Goal: Information Seeking & Learning: Learn about a topic

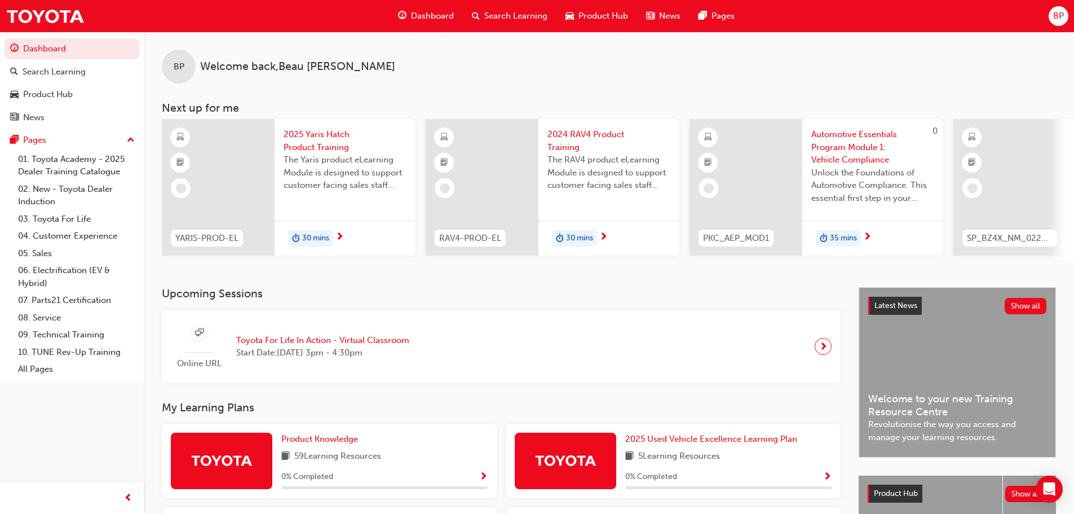
scroll to position [338, 0]
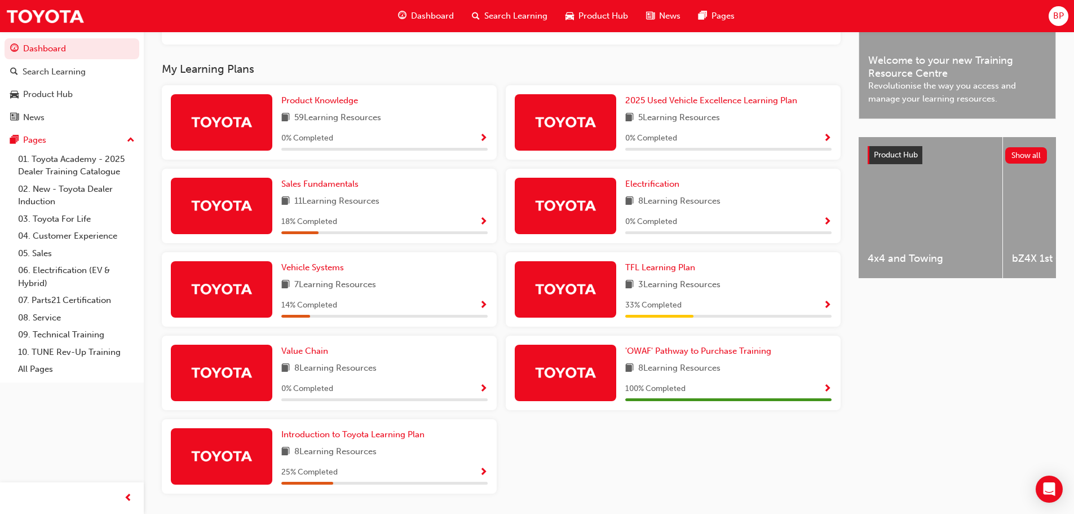
click at [827, 311] on span "Show Progress" at bounding box center [827, 305] width 8 height 10
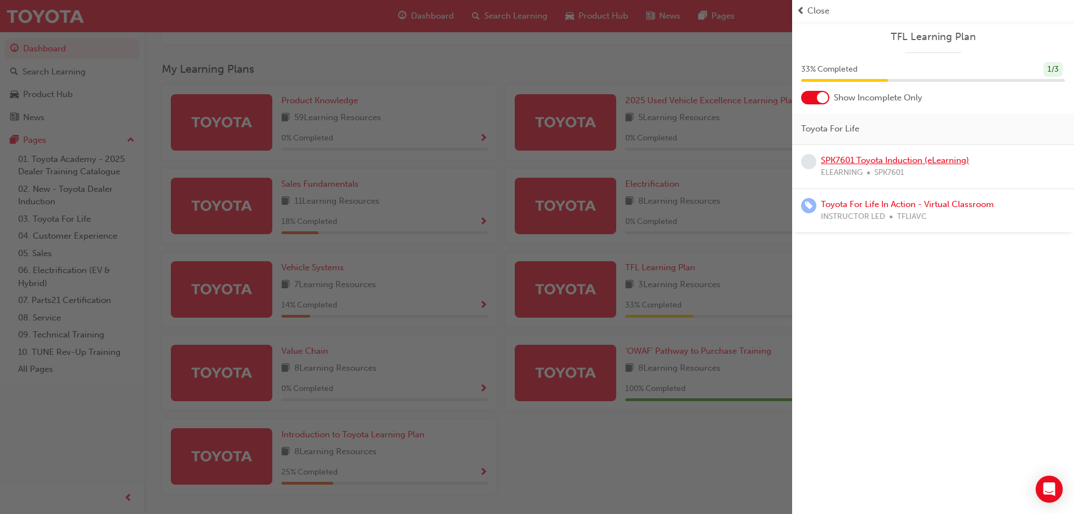
click at [860, 157] on link "SPK7601 Toyota Induction (eLearning)" at bounding box center [895, 160] width 148 height 10
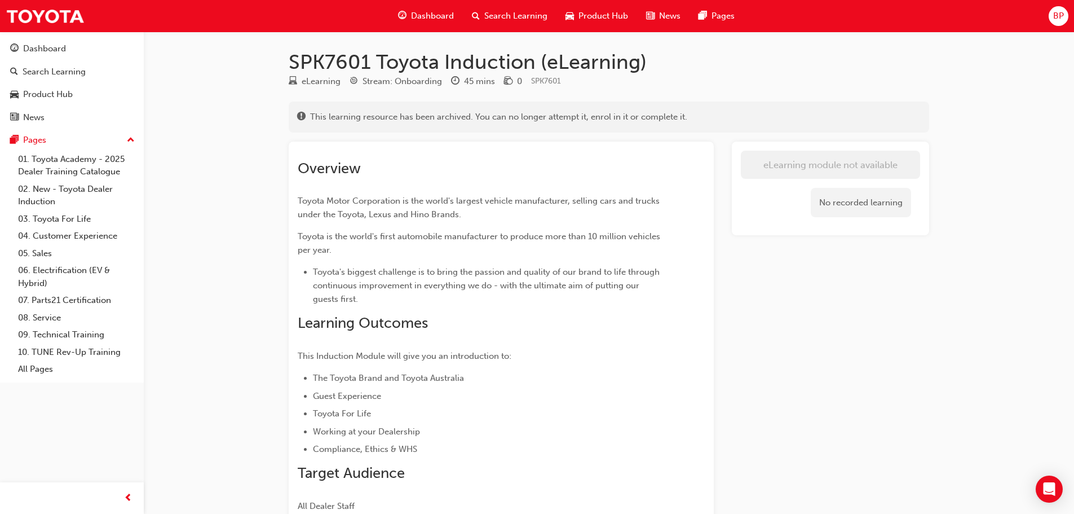
click at [426, 12] on span "Dashboard" at bounding box center [432, 16] width 43 height 13
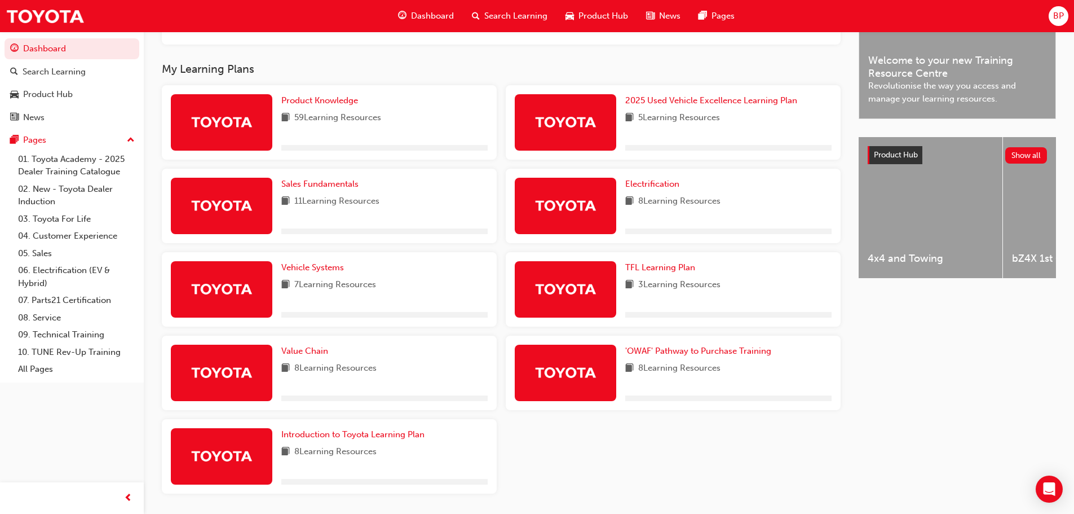
scroll to position [378, 0]
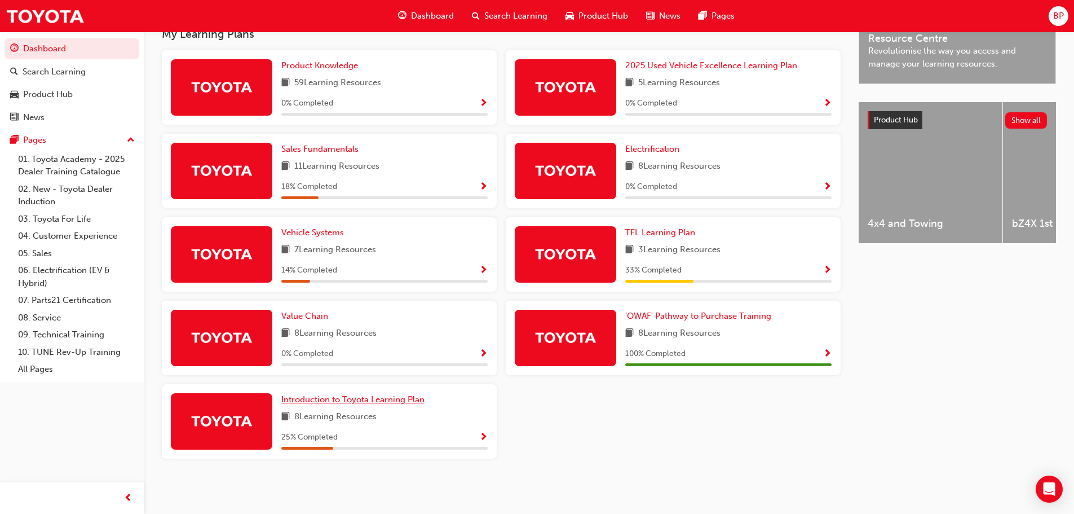
click at [382, 404] on link "Introduction to Toyota Learning Plan" at bounding box center [355, 399] width 148 height 13
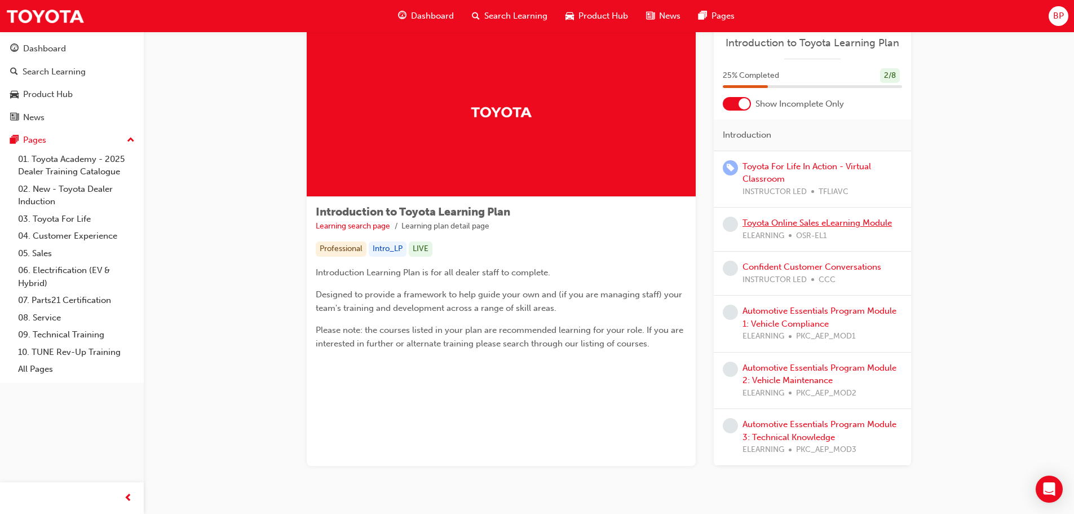
scroll to position [65, 0]
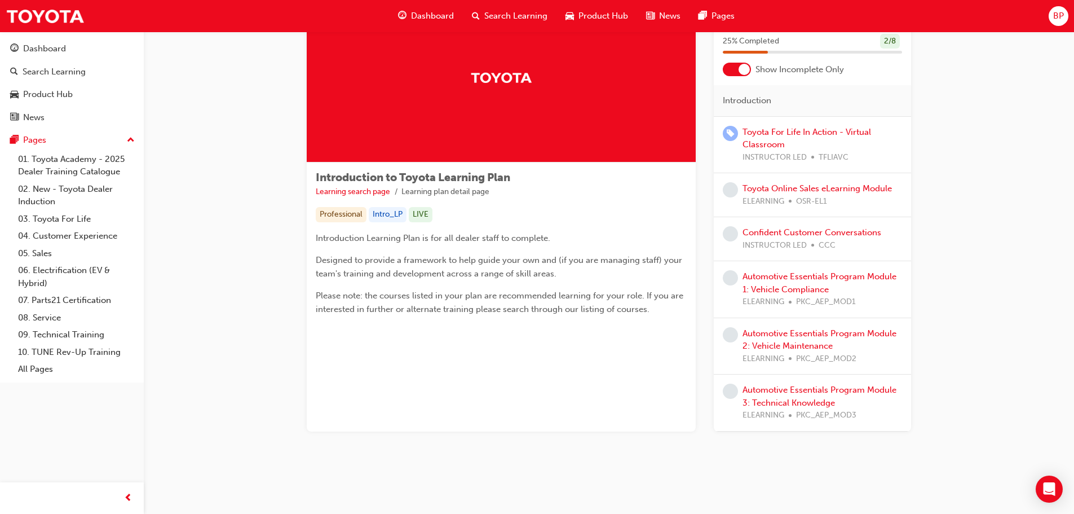
click at [424, 16] on span "Dashboard" at bounding box center [432, 16] width 43 height 13
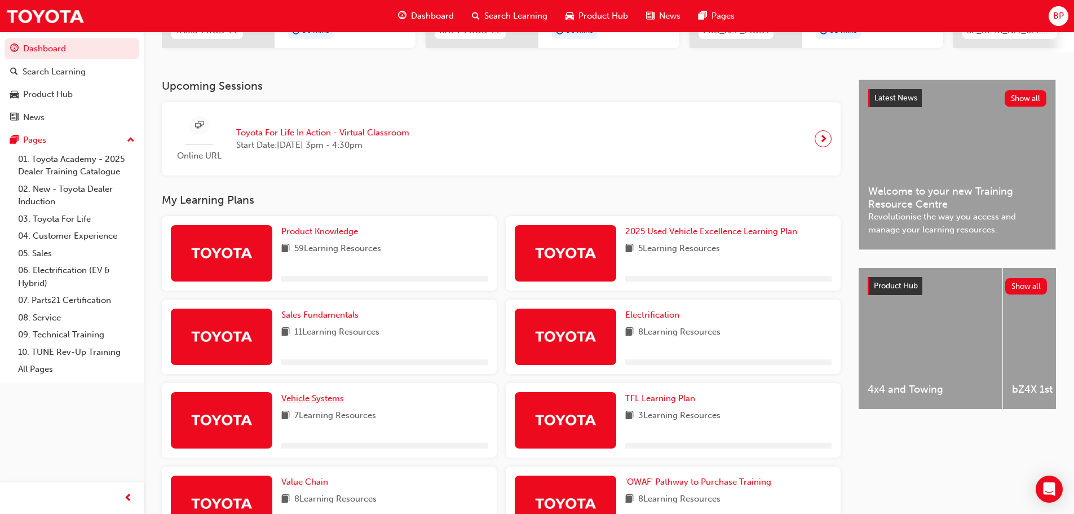
scroll to position [282, 0]
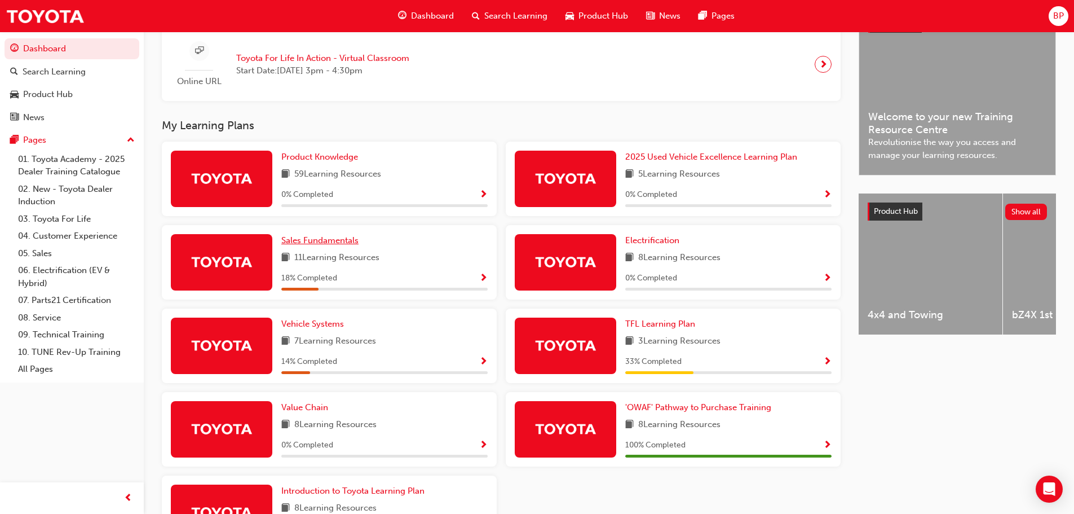
click at [317, 245] on span "Sales Fundamentals" at bounding box center [319, 240] width 77 height 10
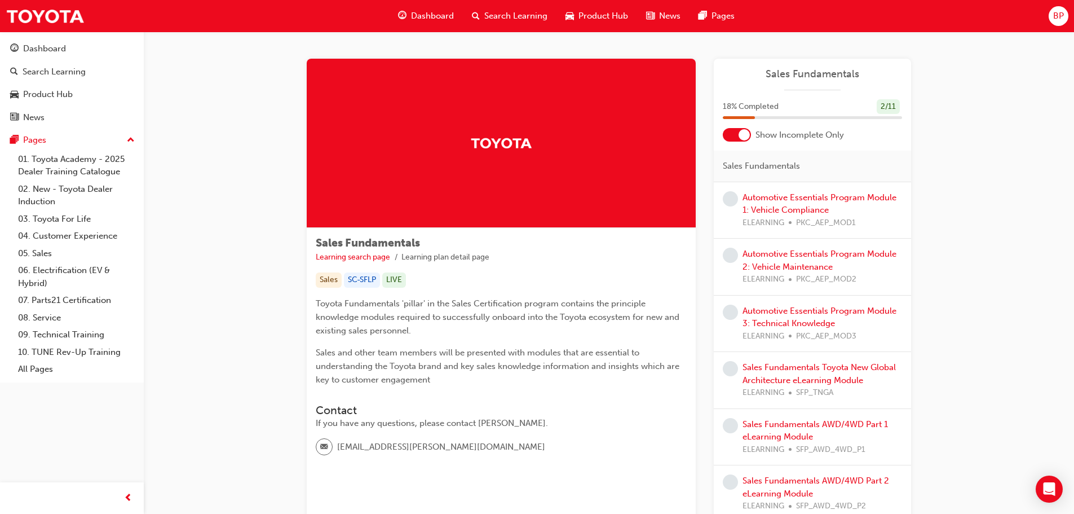
click at [736, 135] on div at bounding box center [737, 135] width 28 height 14
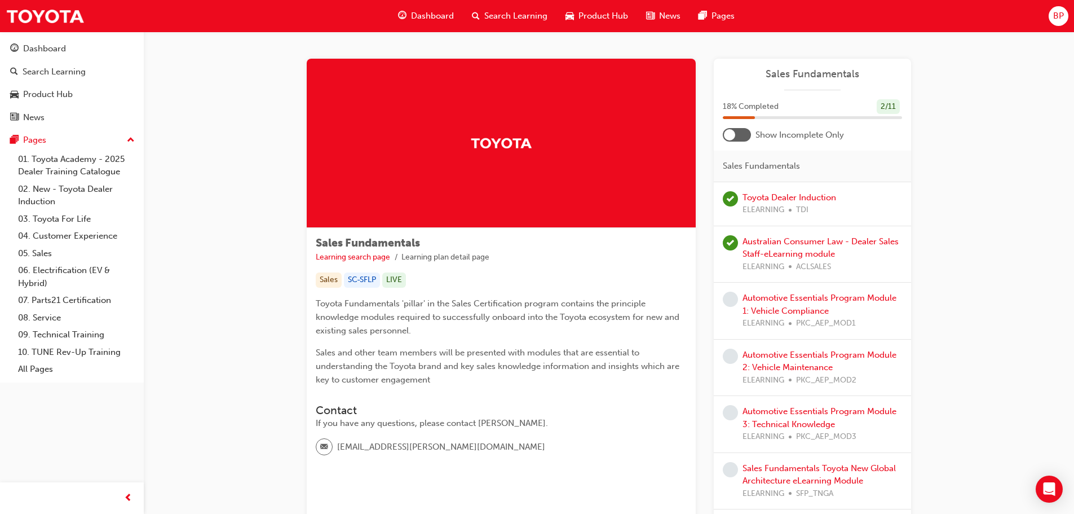
click at [736, 135] on div at bounding box center [737, 135] width 28 height 14
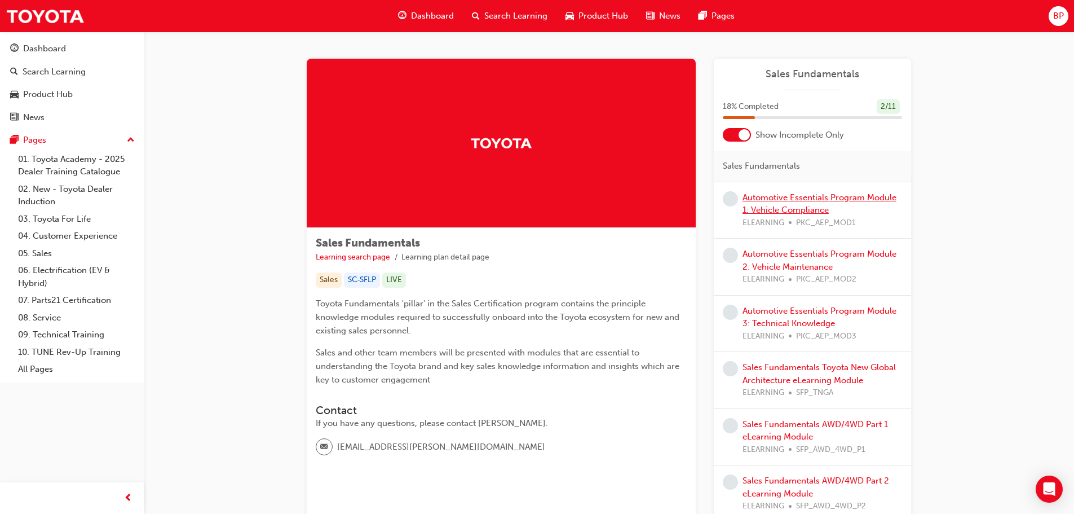
click at [767, 201] on link "Automotive Essentials Program Module 1: Vehicle Compliance" at bounding box center [819, 203] width 154 height 23
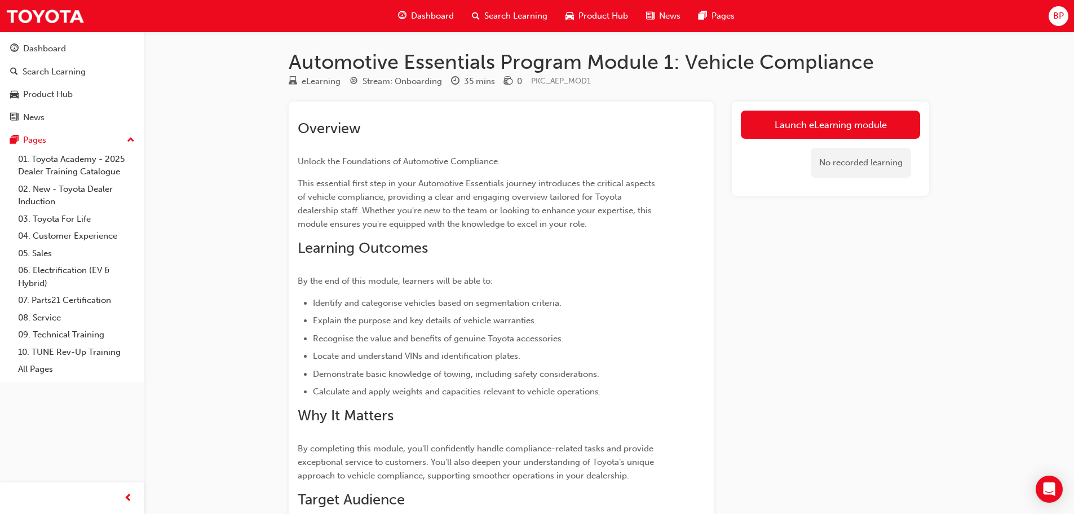
click at [421, 17] on span "Dashboard" at bounding box center [432, 16] width 43 height 13
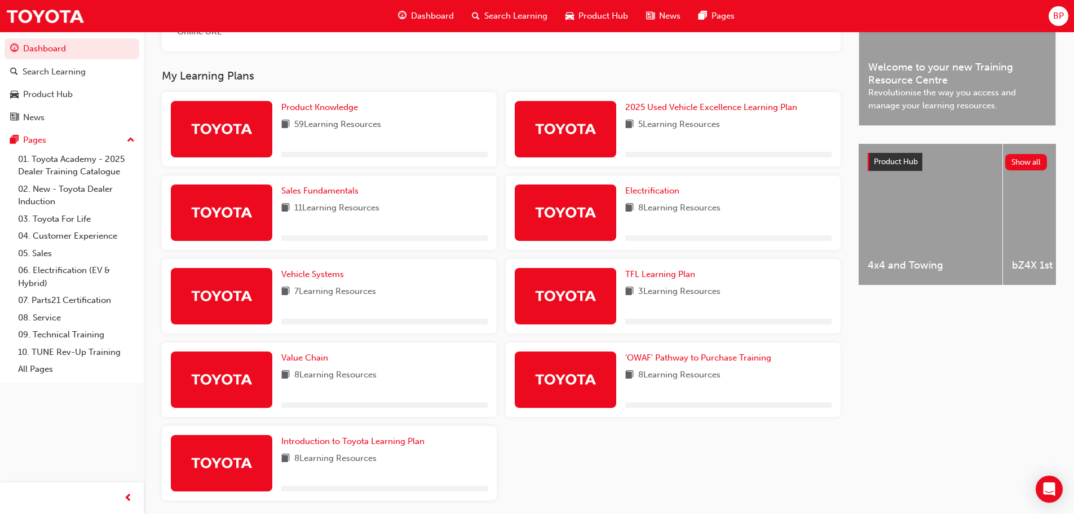
scroll to position [338, 0]
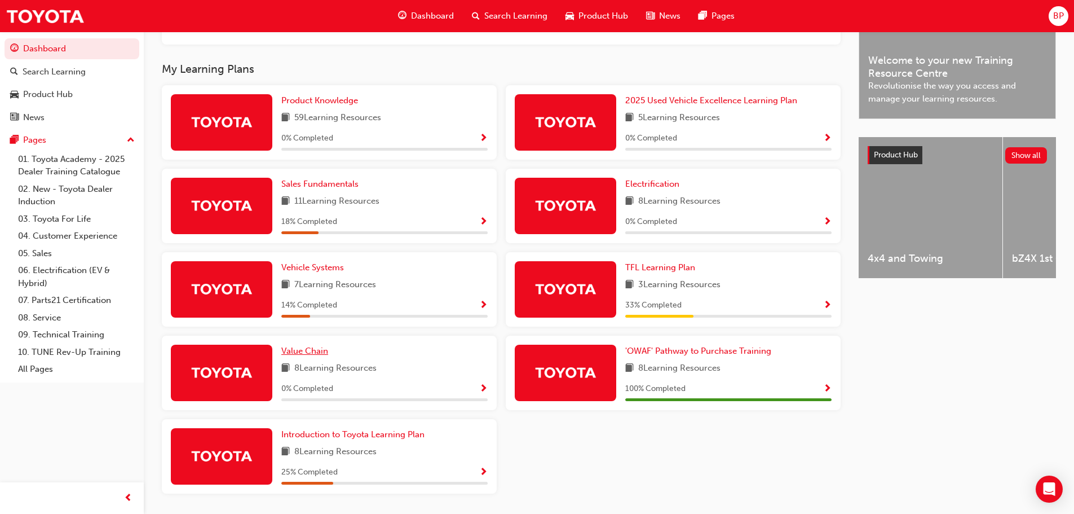
click at [303, 354] on span "Value Chain" at bounding box center [304, 351] width 47 height 10
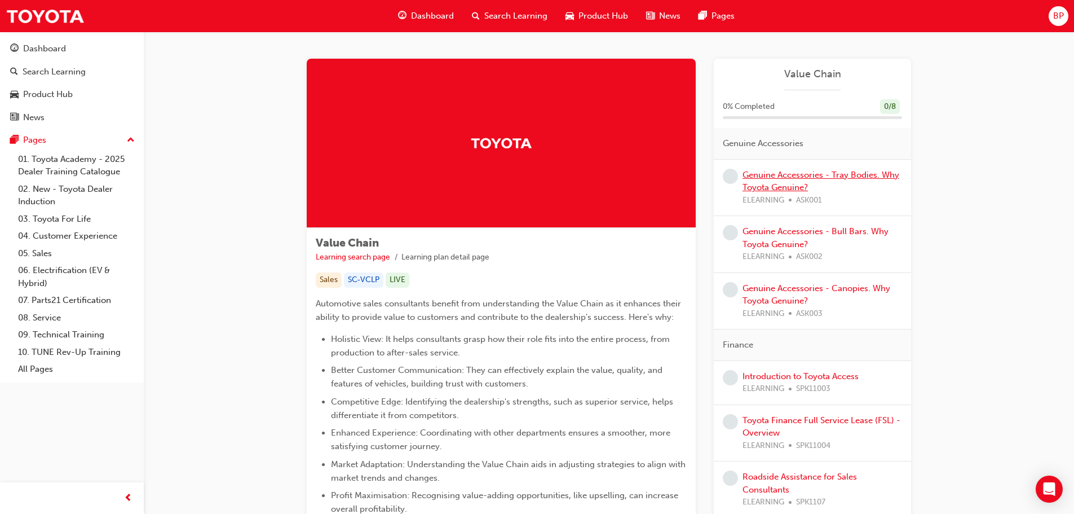
click at [768, 188] on link "Genuine Accessories - Tray Bodies. Why Toyota Genuine?" at bounding box center [820, 181] width 157 height 23
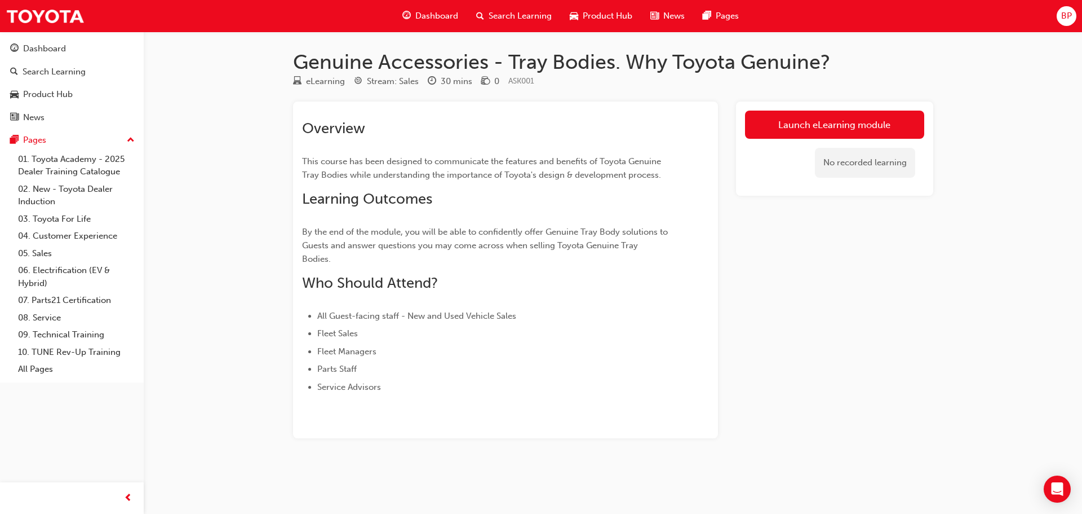
click at [437, 10] on span "Dashboard" at bounding box center [436, 16] width 43 height 13
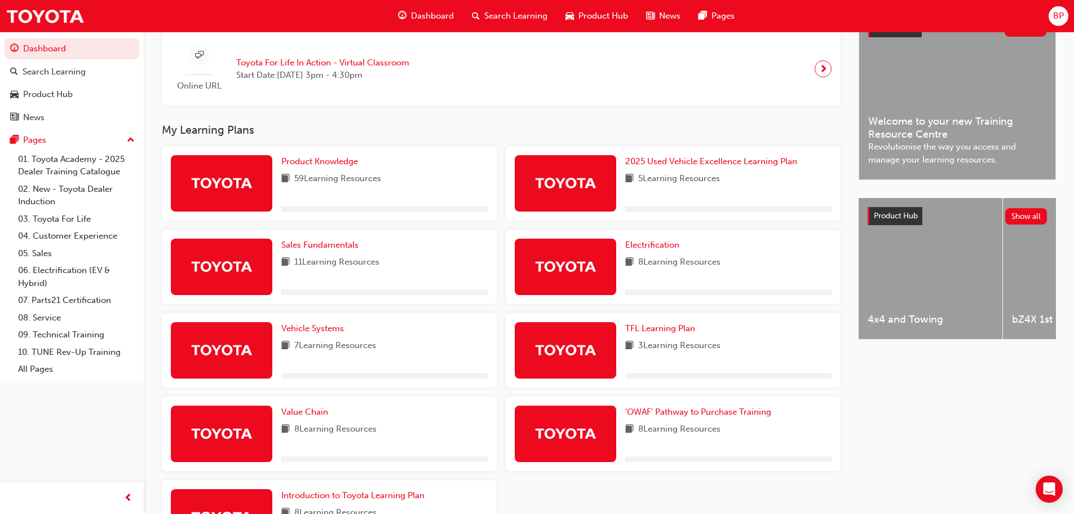
scroll to position [282, 0]
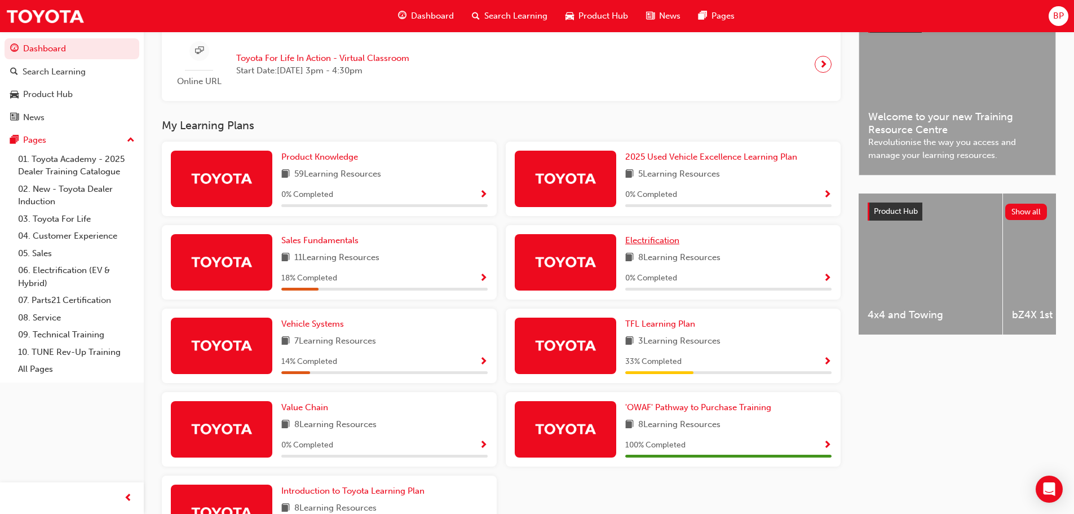
click at [660, 245] on span "Electrification" at bounding box center [652, 240] width 54 height 10
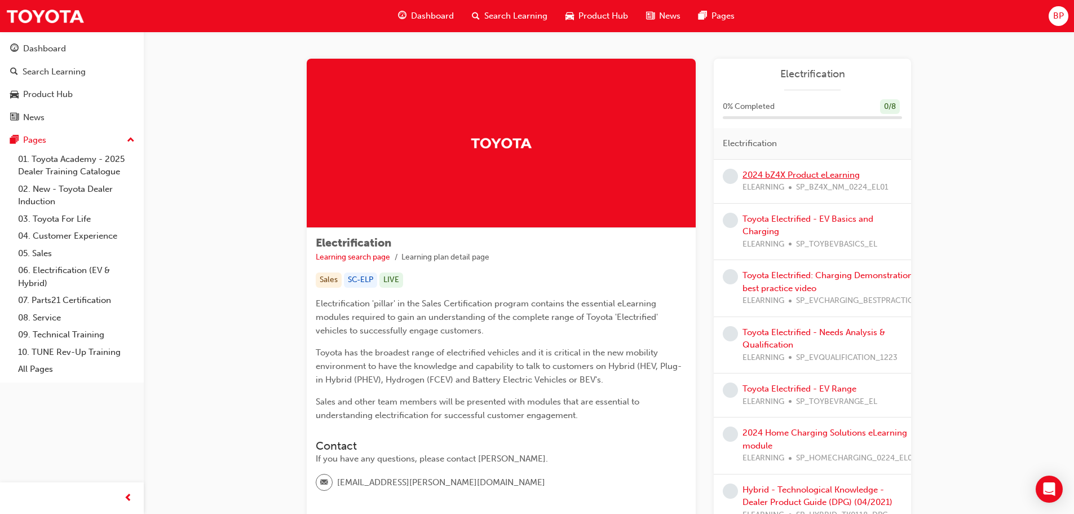
click at [776, 171] on link "2024 bZ4X Product eLearning" at bounding box center [800, 175] width 117 height 10
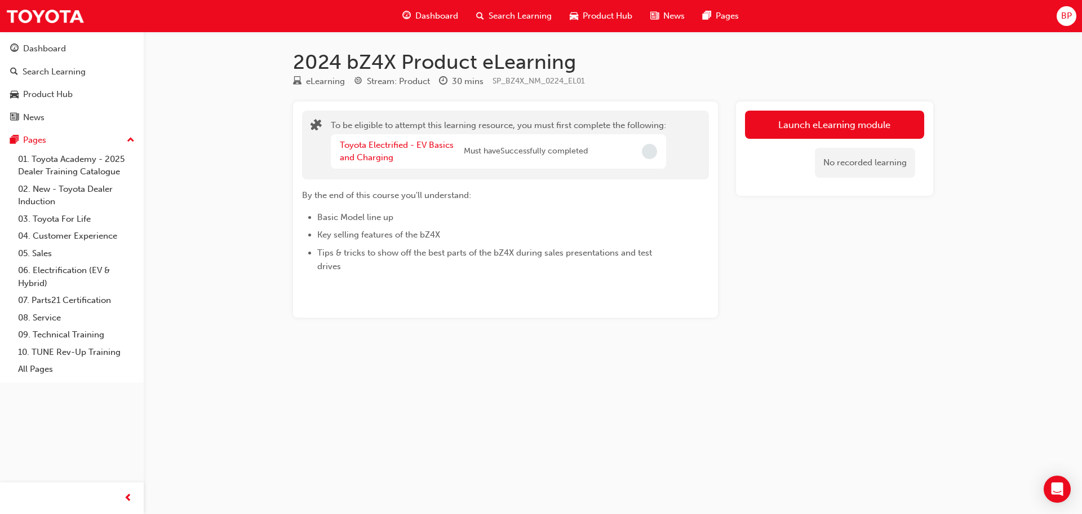
click at [426, 14] on span "Dashboard" at bounding box center [436, 16] width 43 height 13
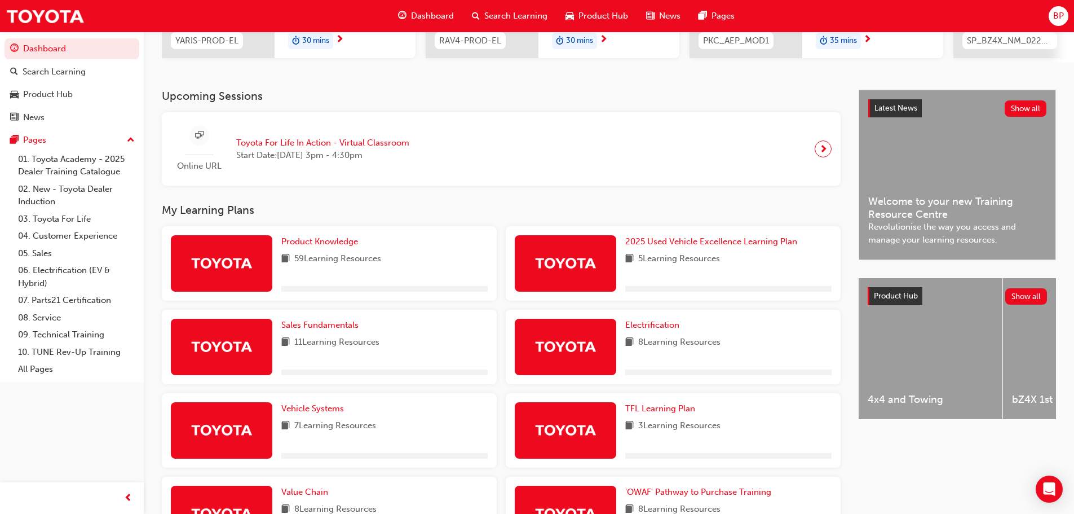
scroll to position [225, 0]
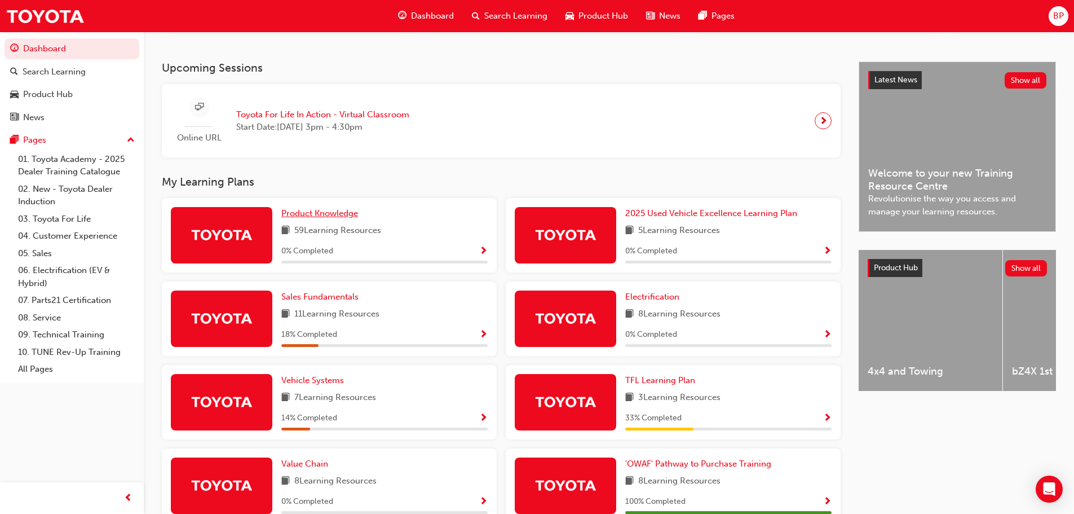
click at [340, 218] on span "Product Knowledge" at bounding box center [319, 213] width 77 height 10
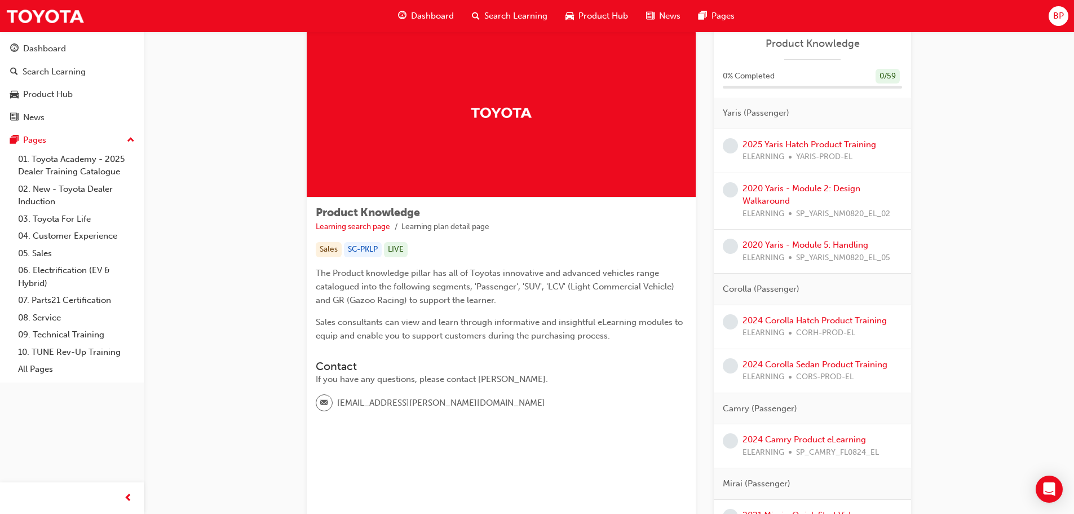
scroll to position [113, 0]
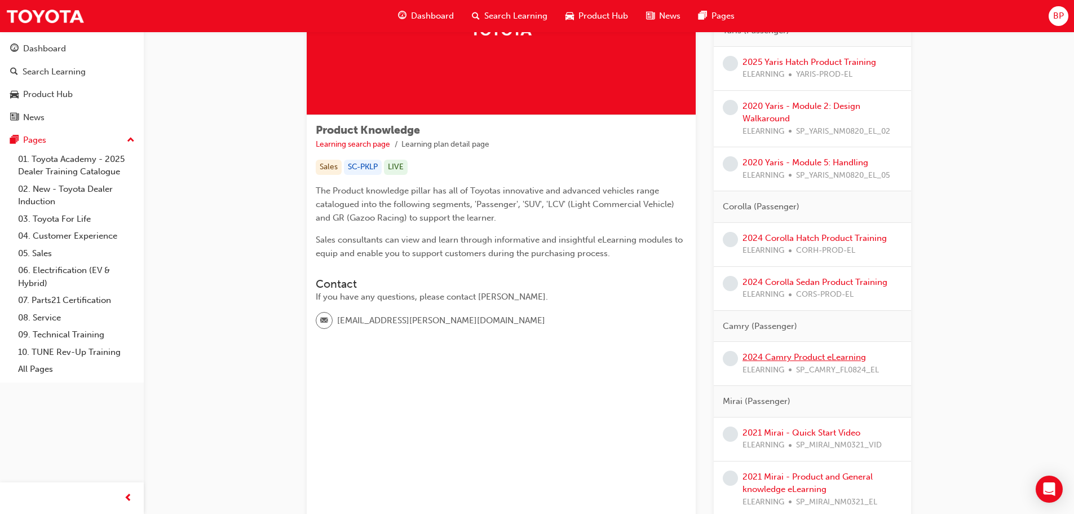
click at [768, 355] on link "2024 Camry Product eLearning" at bounding box center [803, 357] width 123 height 10
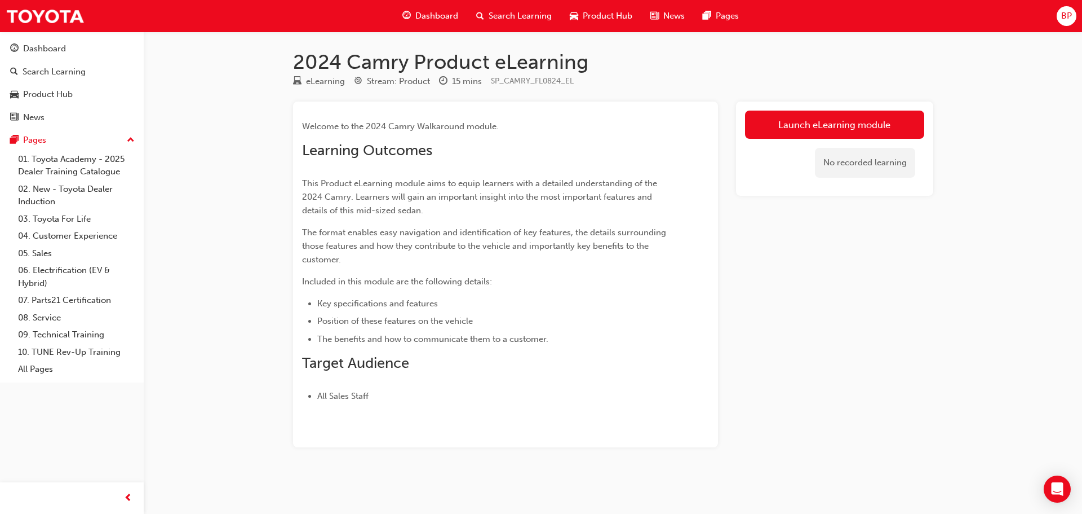
click at [439, 14] on span "Dashboard" at bounding box center [436, 16] width 43 height 13
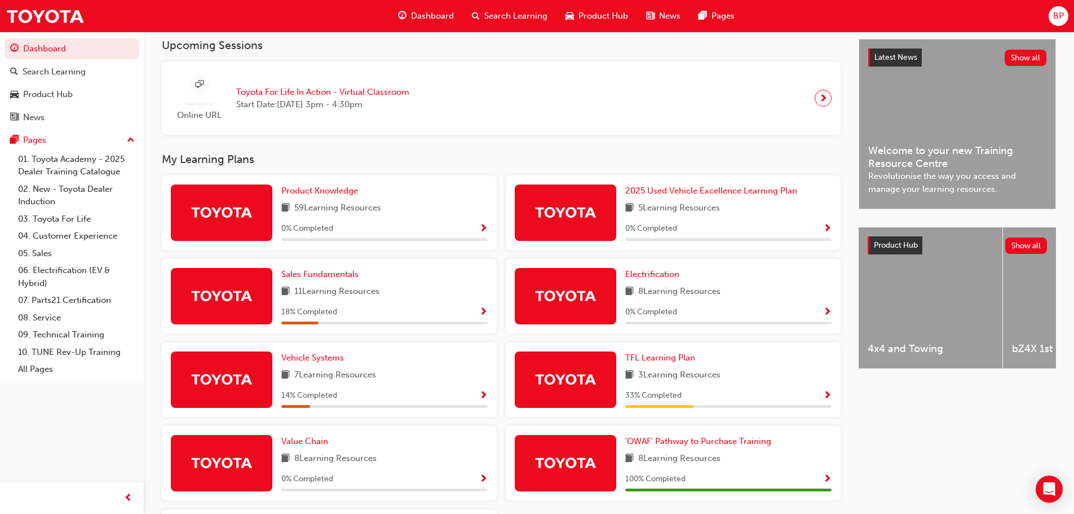
scroll to position [282, 0]
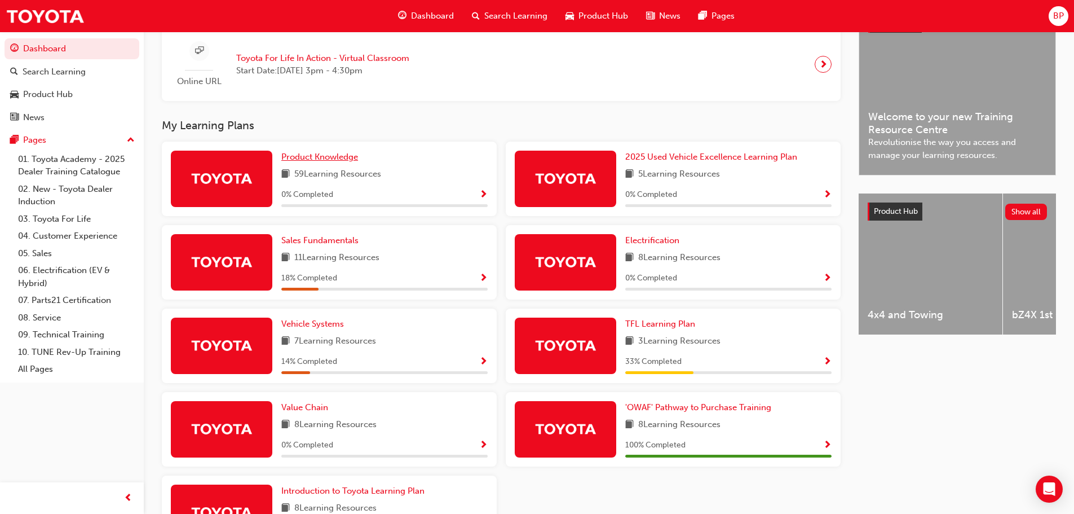
click at [308, 161] on span "Product Knowledge" at bounding box center [319, 157] width 77 height 10
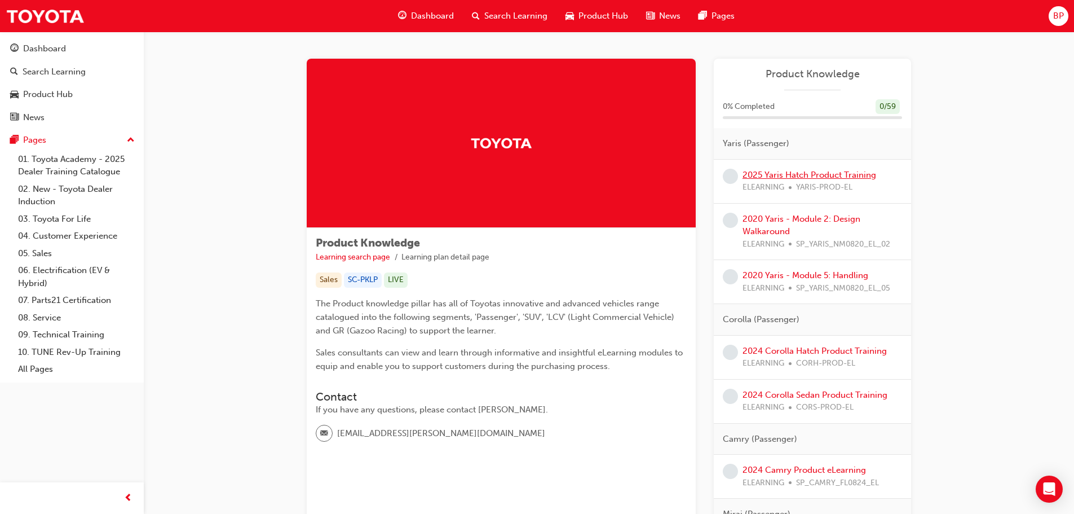
click at [776, 172] on link "2025 Yaris Hatch Product Training" at bounding box center [809, 175] width 134 height 10
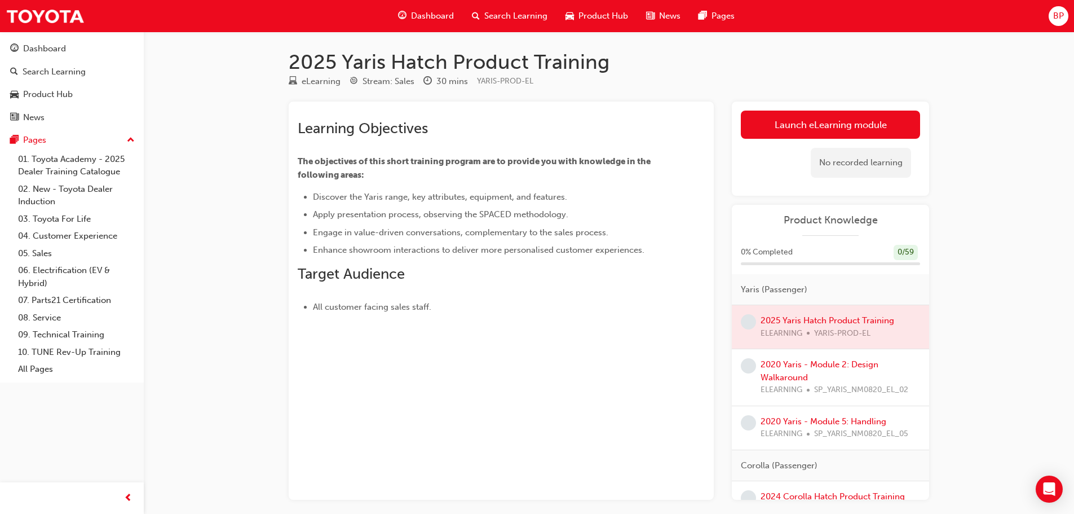
click at [415, 12] on span "Dashboard" at bounding box center [432, 16] width 43 height 13
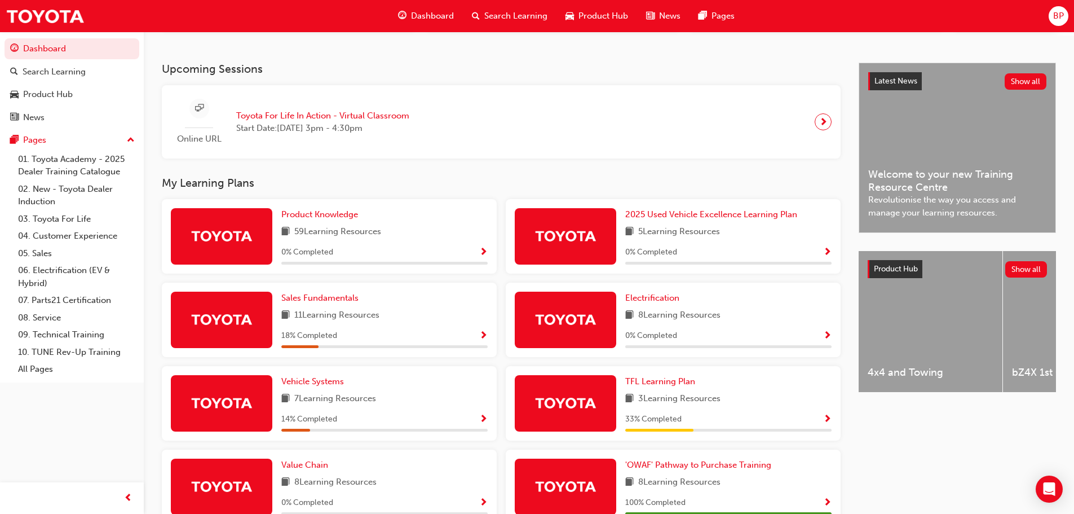
scroll to position [225, 0]
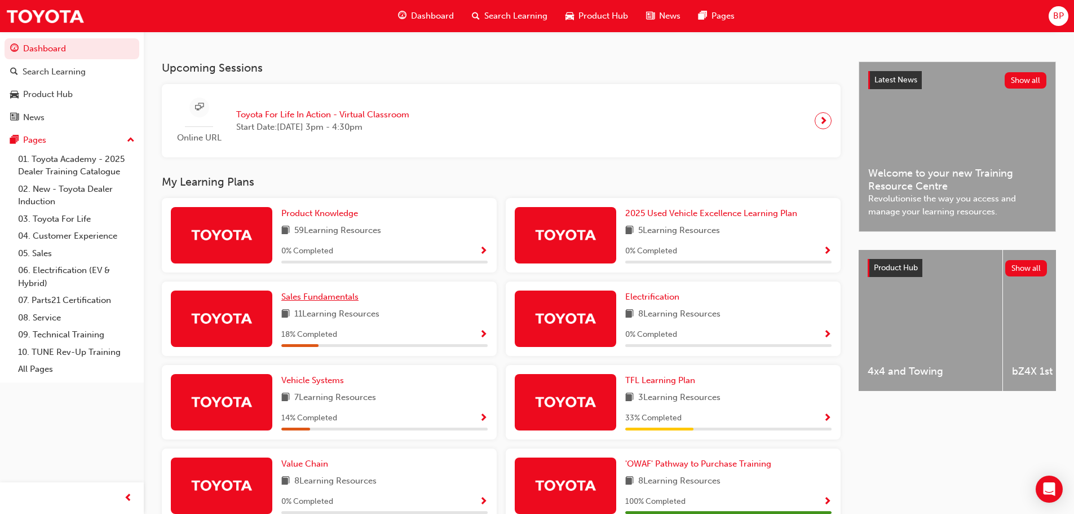
click at [346, 297] on span "Sales Fundamentals" at bounding box center [319, 296] width 77 height 10
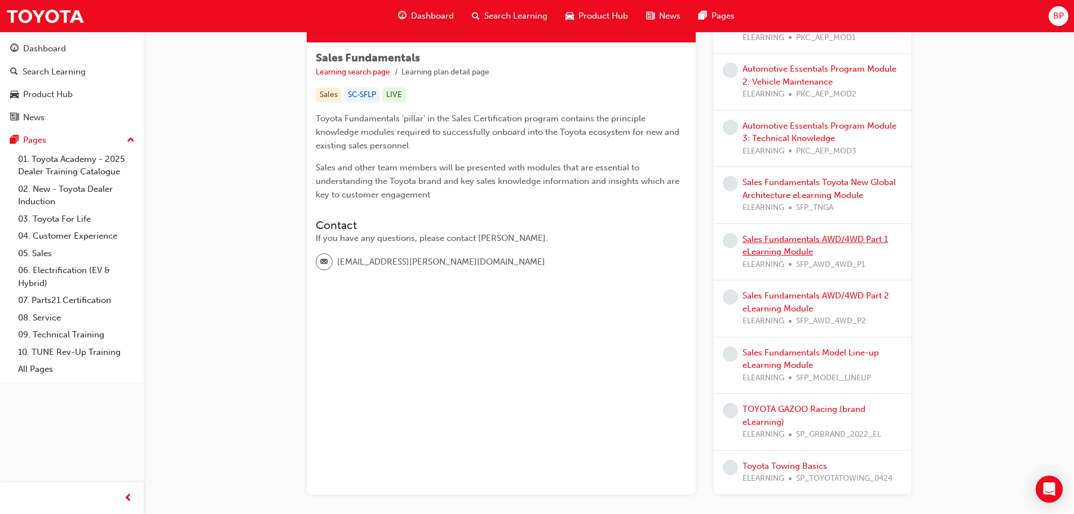
scroll to position [248, 0]
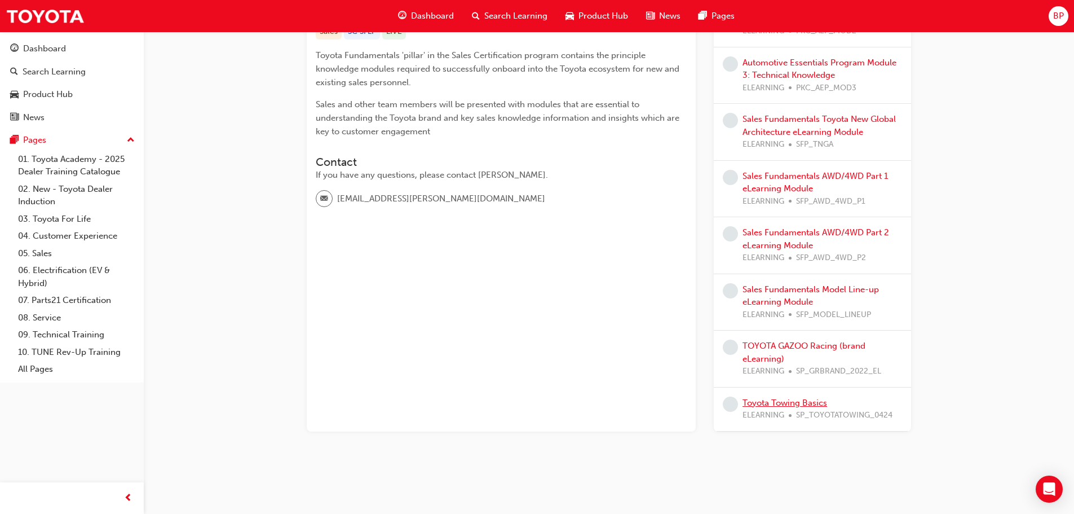
click at [766, 402] on link "Toyota Towing Basics" at bounding box center [784, 402] width 85 height 10
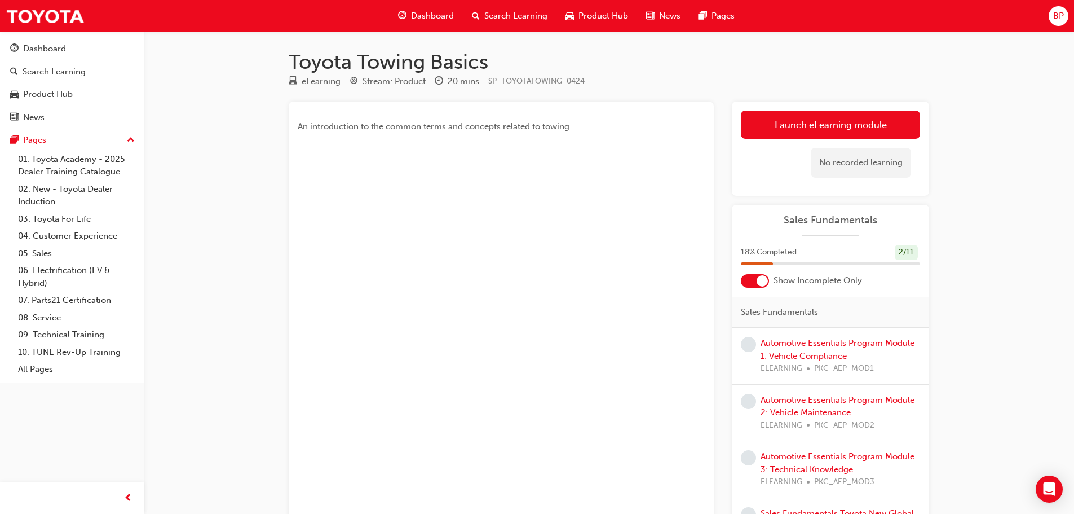
click at [418, 17] on span "Dashboard" at bounding box center [432, 16] width 43 height 13
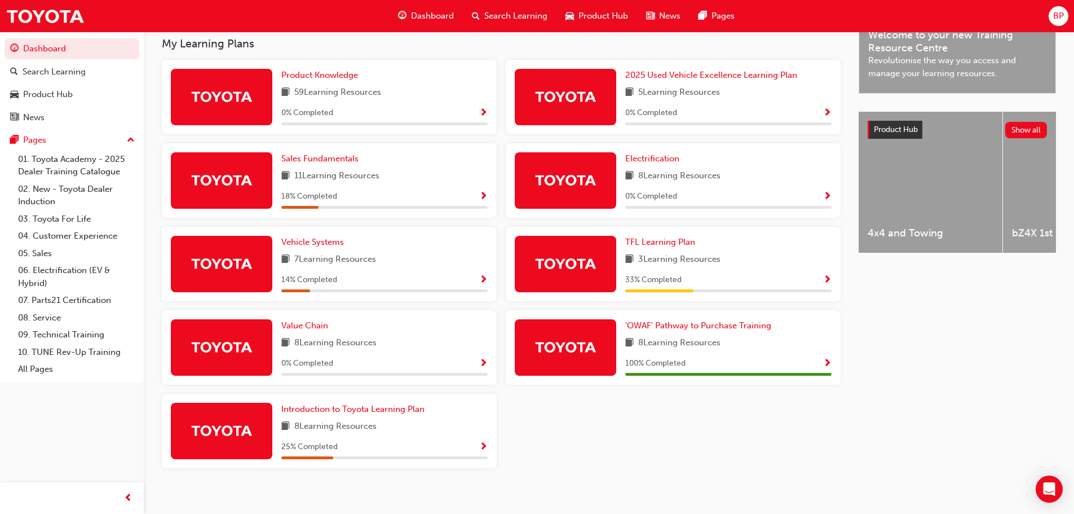
scroll to position [378, 0]
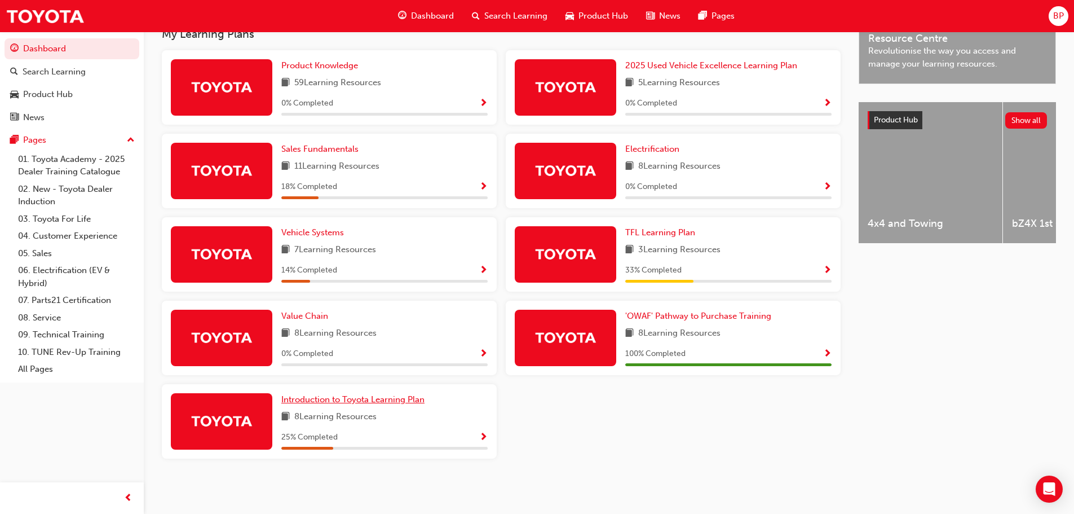
click at [347, 396] on span "Introduction to Toyota Learning Plan" at bounding box center [352, 399] width 143 height 10
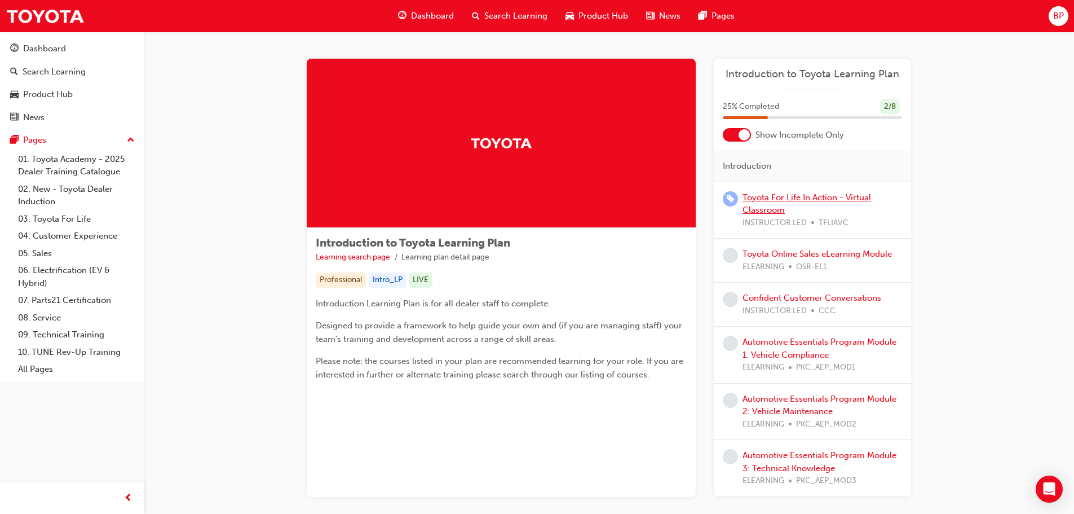
click at [769, 202] on link "Toyota For Life In Action - Virtual Classroom" at bounding box center [806, 203] width 129 height 23
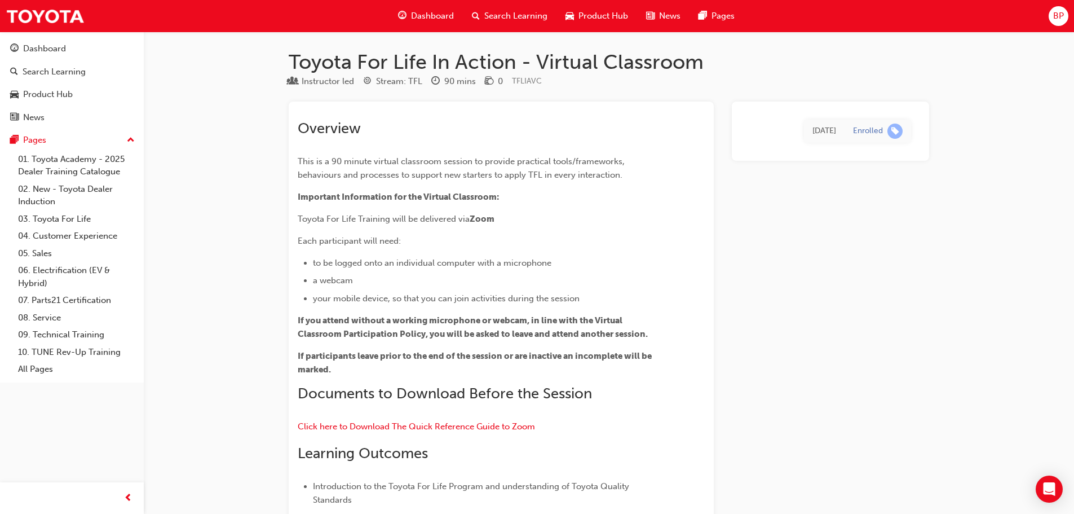
click at [424, 11] on span "Dashboard" at bounding box center [432, 16] width 43 height 13
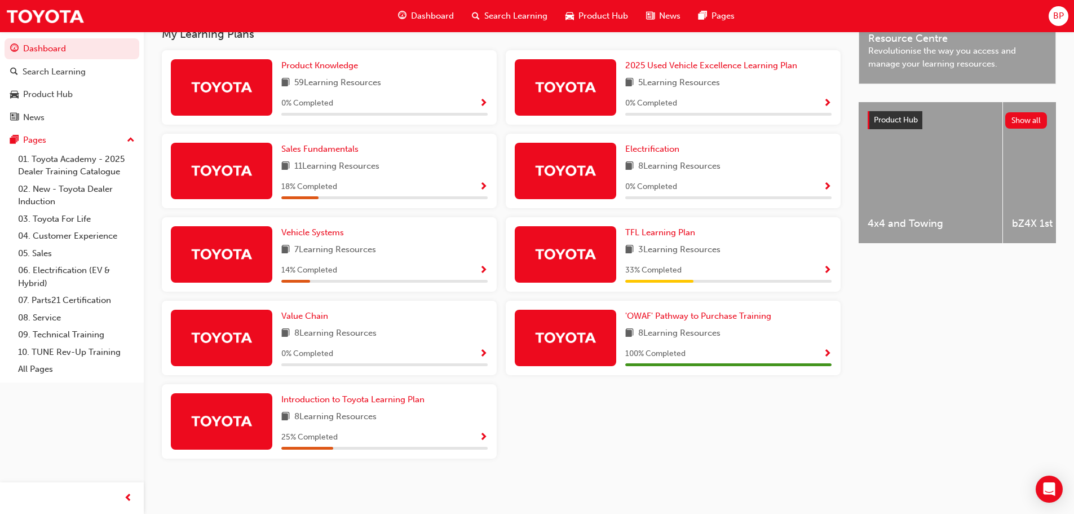
scroll to position [378, 0]
click at [316, 399] on span "Introduction to Toyota Learning Plan" at bounding box center [352, 399] width 143 height 10
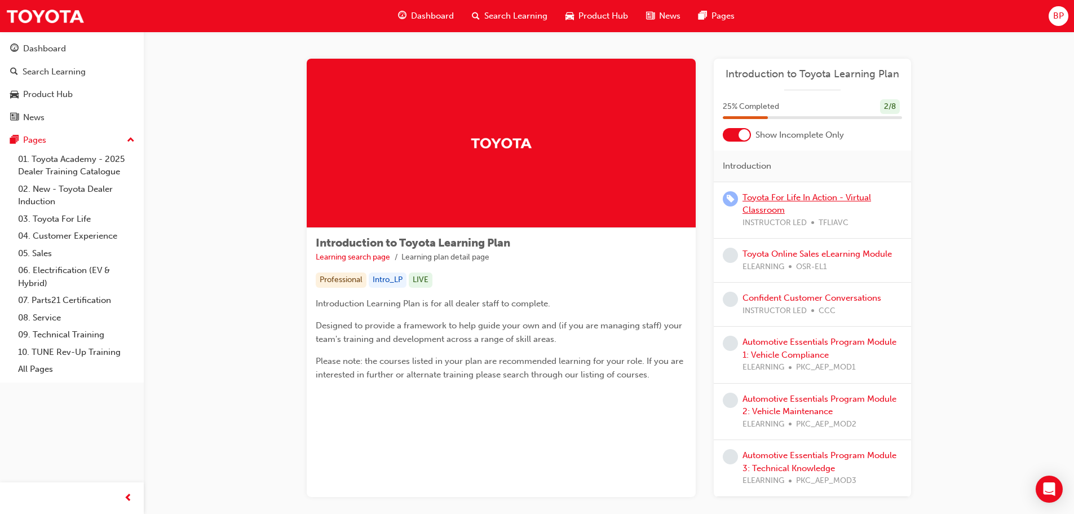
click at [793, 201] on link "Toyota For Life In Action - Virtual Classroom" at bounding box center [806, 203] width 129 height 23
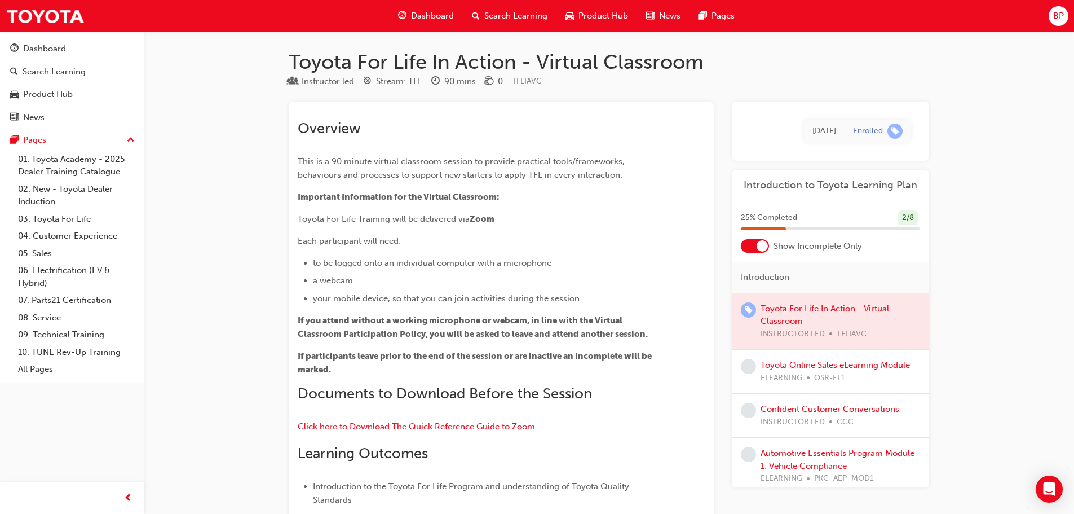
click at [892, 133] on span "learningRecordVerb_ENROLL-icon" at bounding box center [894, 130] width 15 height 15
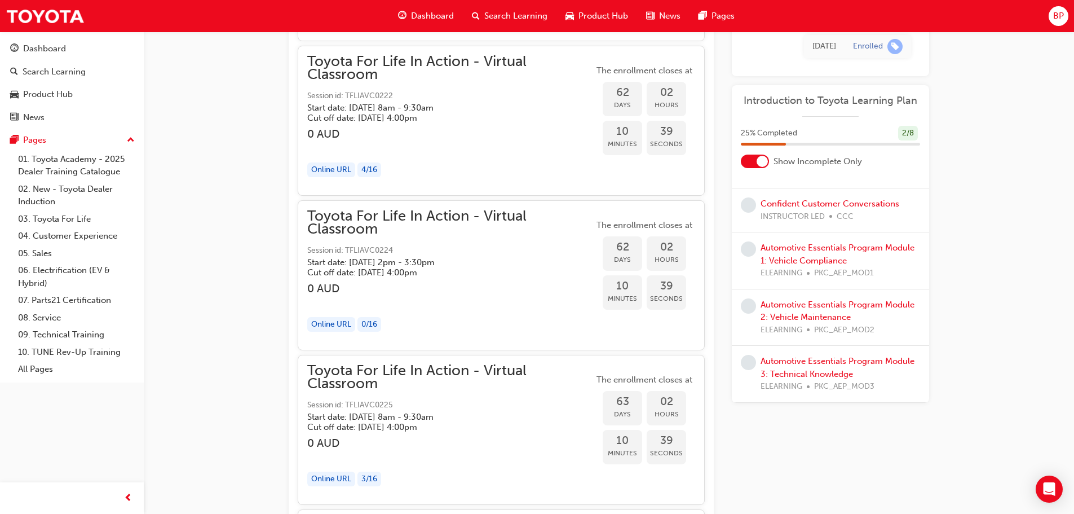
scroll to position [12600, 0]
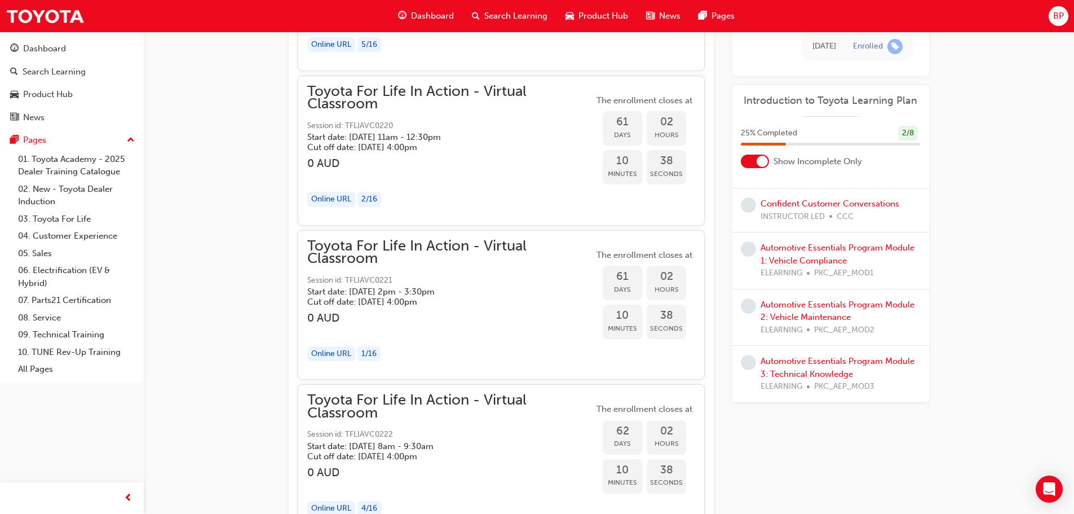
click at [857, 47] on div "Enrolled" at bounding box center [868, 46] width 30 height 11
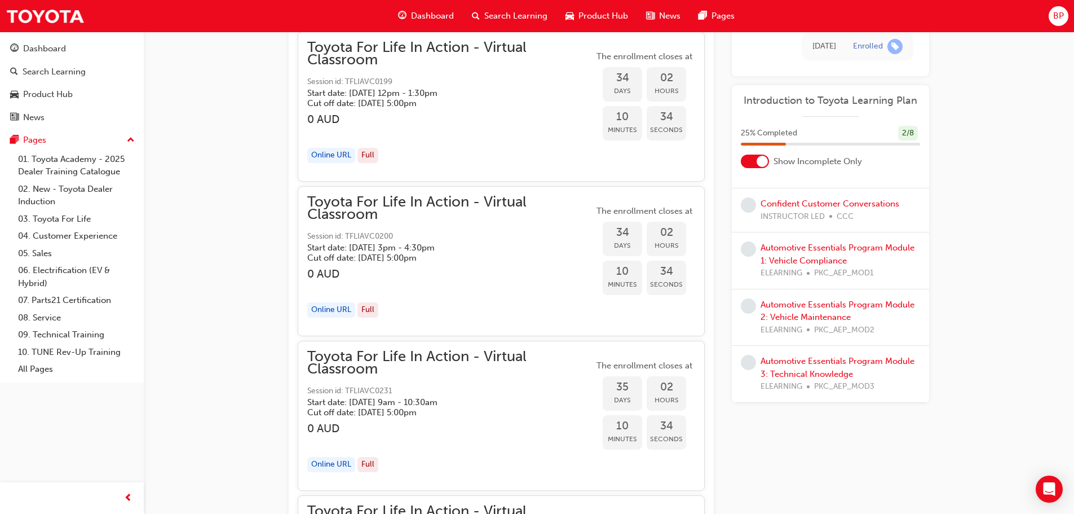
scroll to position [7809, 0]
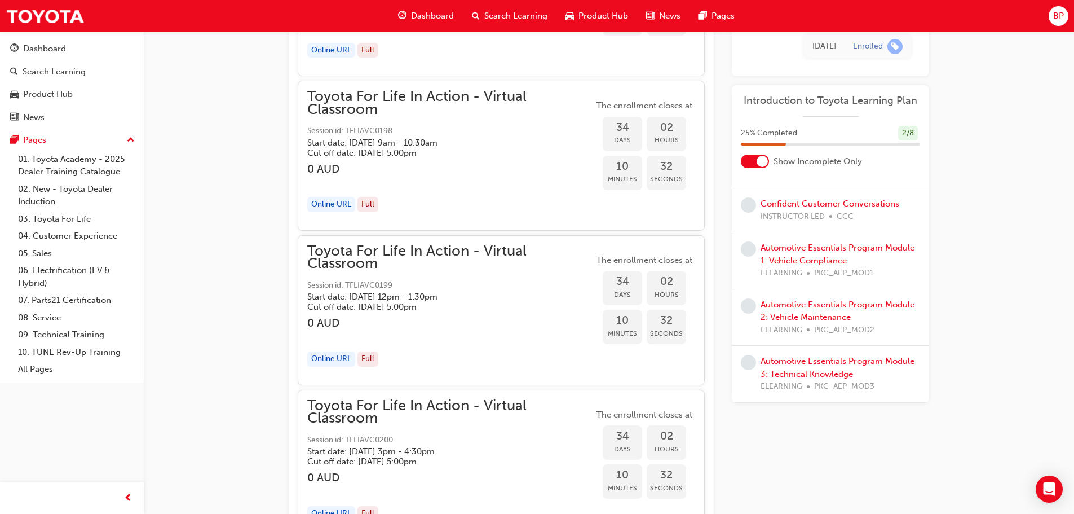
click at [425, 23] on div "Dashboard" at bounding box center [426, 16] width 74 height 23
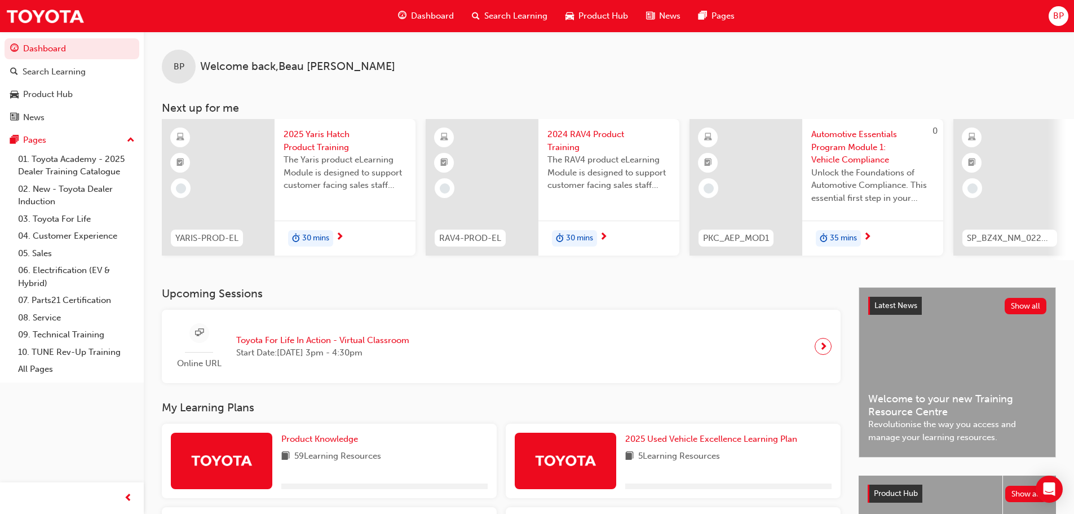
scroll to position [113, 0]
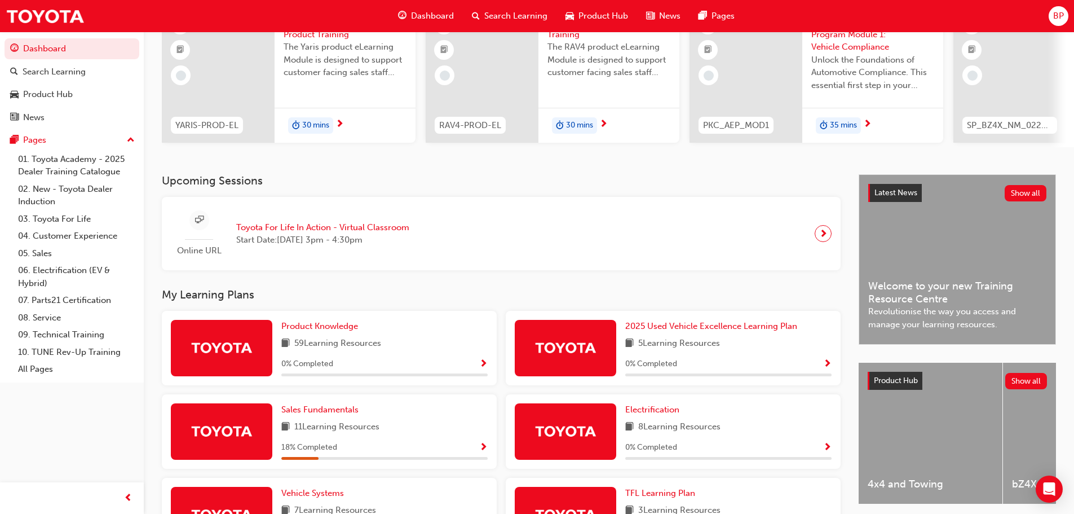
click at [825, 234] on span "next-icon" at bounding box center [823, 233] width 8 height 16
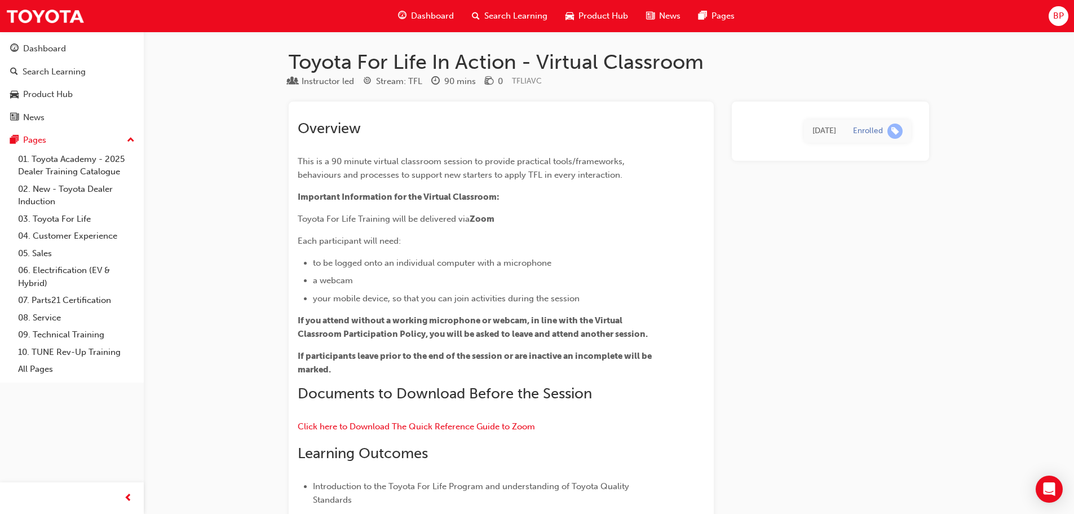
click at [428, 19] on span "Dashboard" at bounding box center [432, 16] width 43 height 13
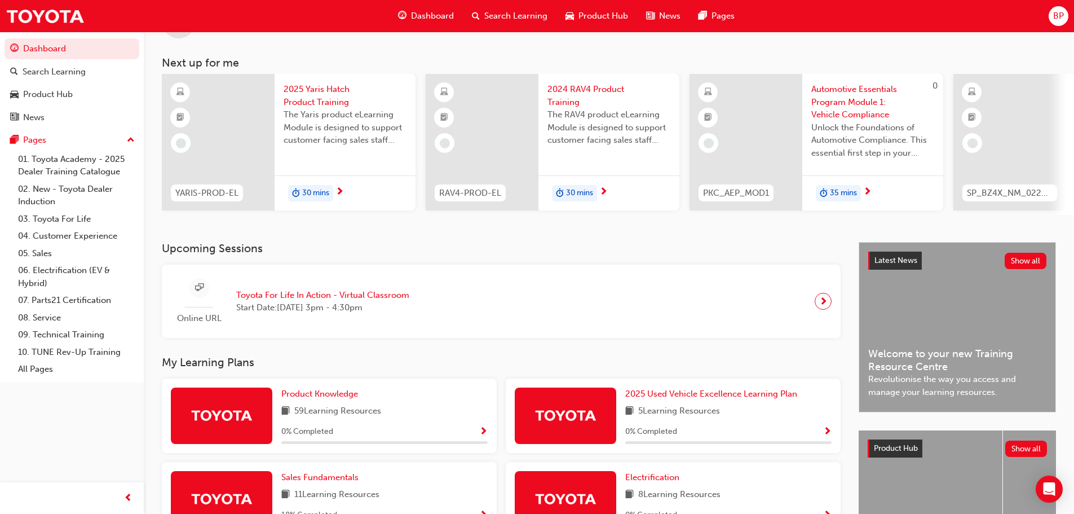
scroll to position [113, 0]
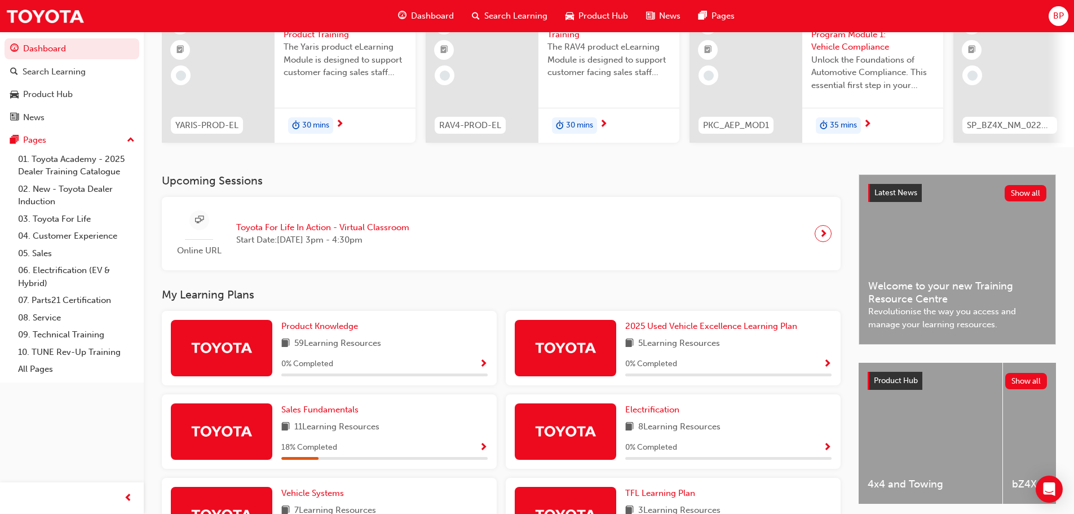
click at [401, 234] on span "Toyota For Life In Action - Virtual Classroom" at bounding box center [322, 227] width 173 height 13
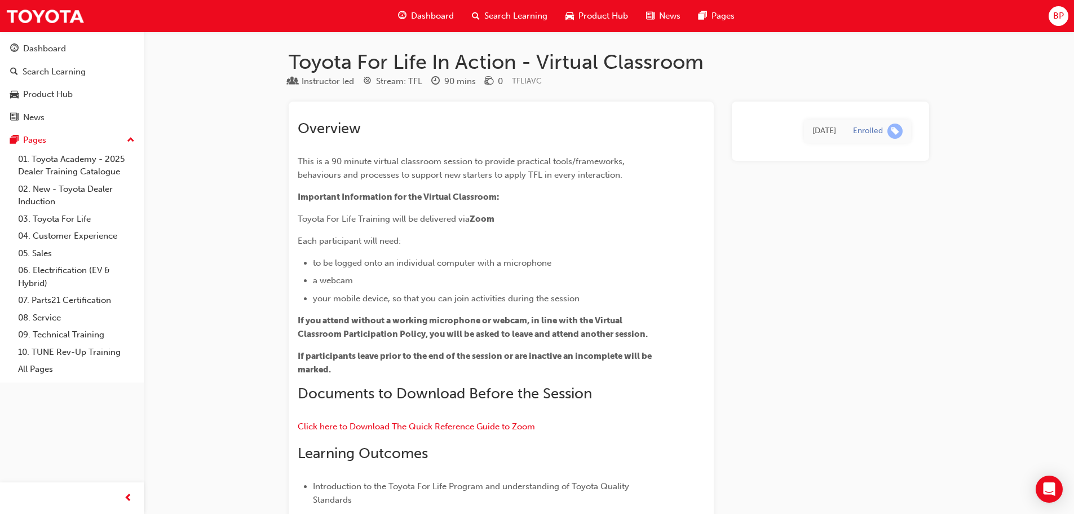
click at [427, 21] on span "Dashboard" at bounding box center [432, 16] width 43 height 13
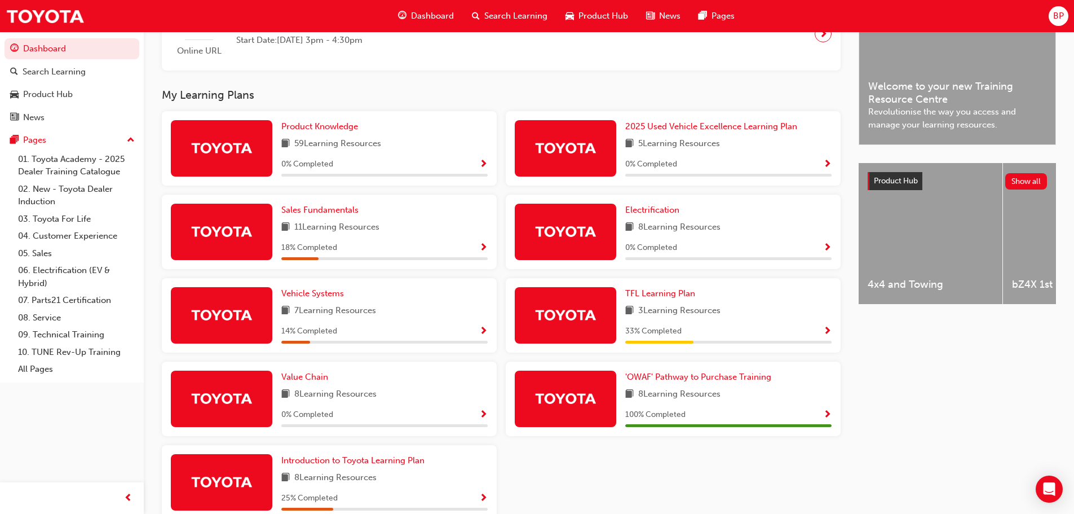
scroll to position [378, 0]
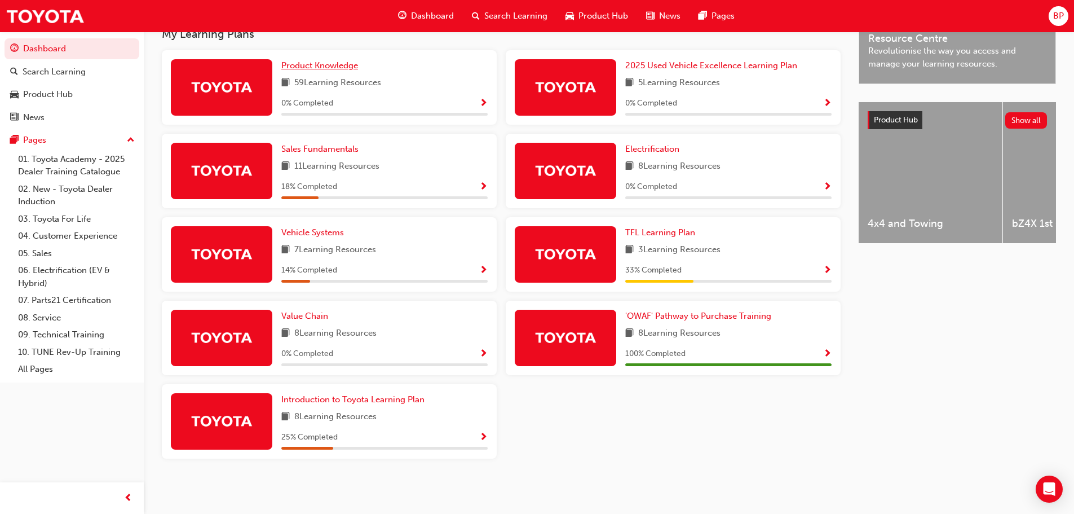
click at [332, 67] on span "Product Knowledge" at bounding box center [319, 65] width 77 height 10
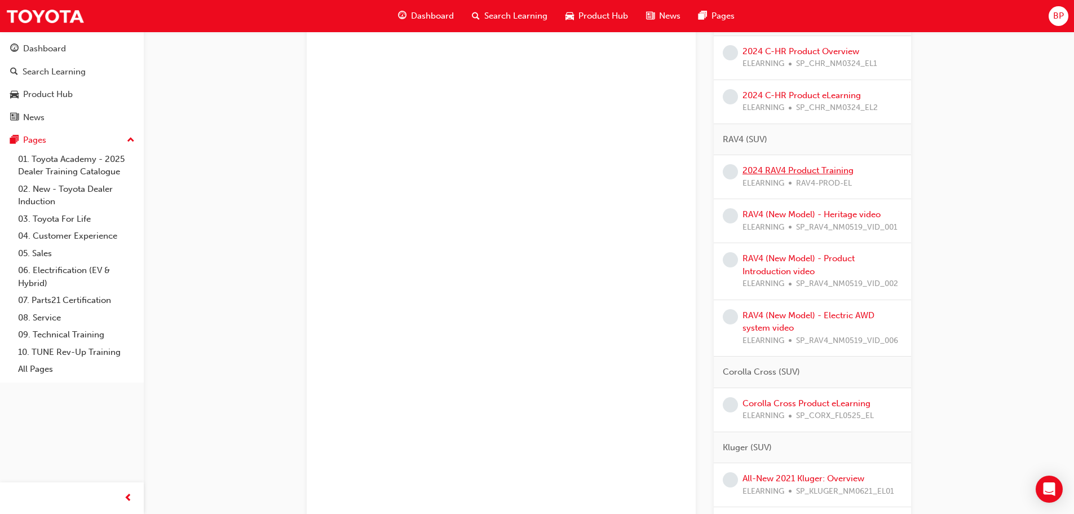
scroll to position [733, 0]
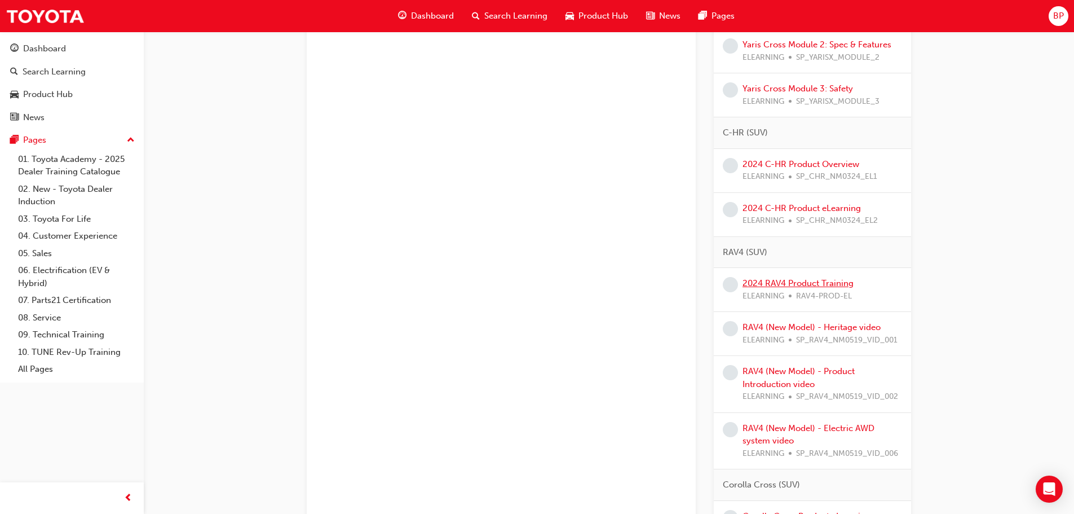
click at [769, 283] on link "2024 RAV4 Product Training" at bounding box center [797, 283] width 111 height 10
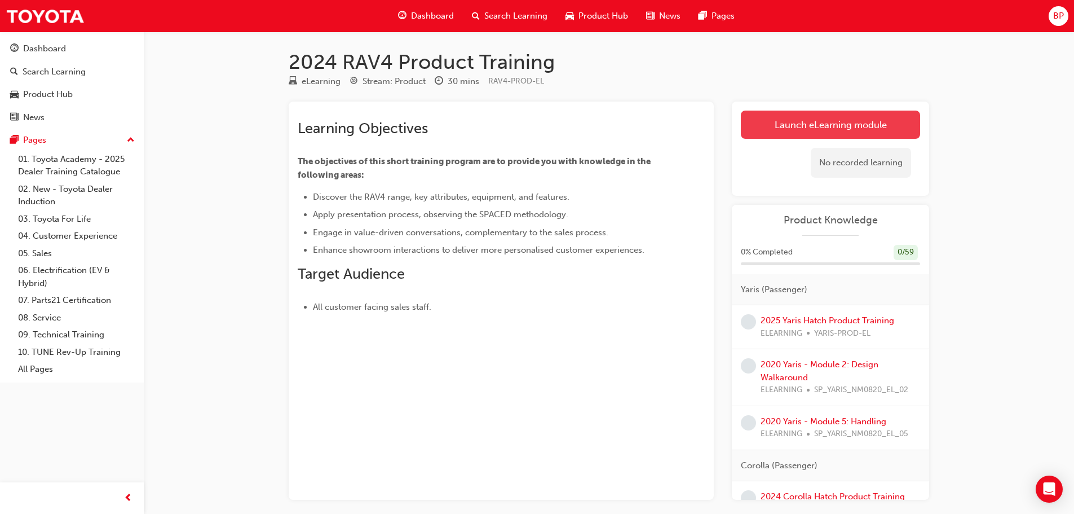
click at [764, 134] on link "Launch eLearning module" at bounding box center [830, 124] width 179 height 28
